Goal: Transaction & Acquisition: Purchase product/service

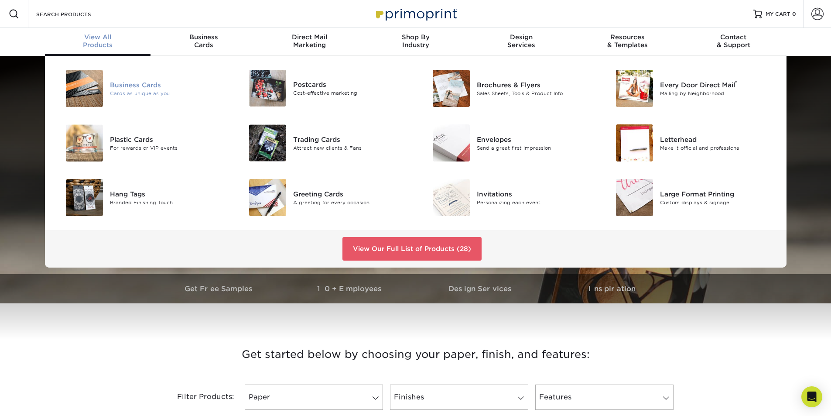
click at [140, 83] on div "Business Cards" at bounding box center [168, 85] width 116 height 10
click at [125, 89] on div "Business Cards" at bounding box center [168, 85] width 116 height 10
